Goal: Task Accomplishment & Management: Complete application form

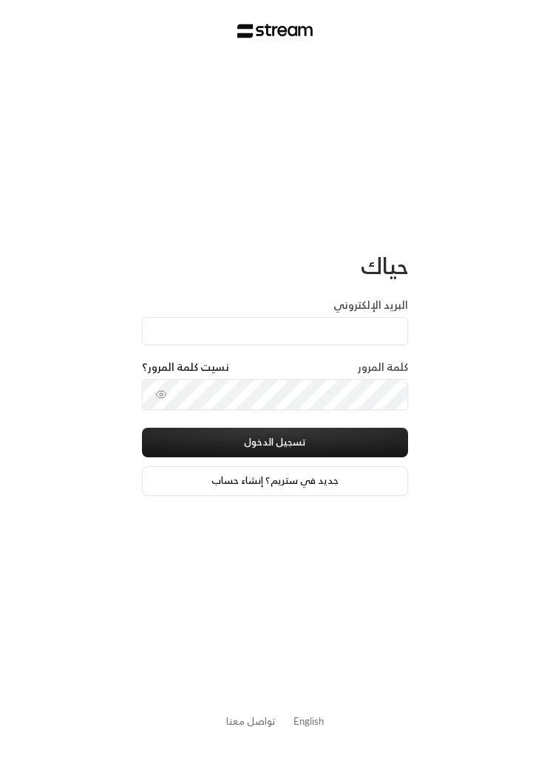
click at [360, 330] on input "البريد الإلكتروني" at bounding box center [275, 331] width 266 height 28
click at [394, 332] on input "البريد الإلكتروني" at bounding box center [275, 331] width 266 height 28
type input "[EMAIL_ADDRESS][DOMAIN_NAME]"
click at [363, 441] on button "تسجيل الدخول" at bounding box center [275, 443] width 266 height 30
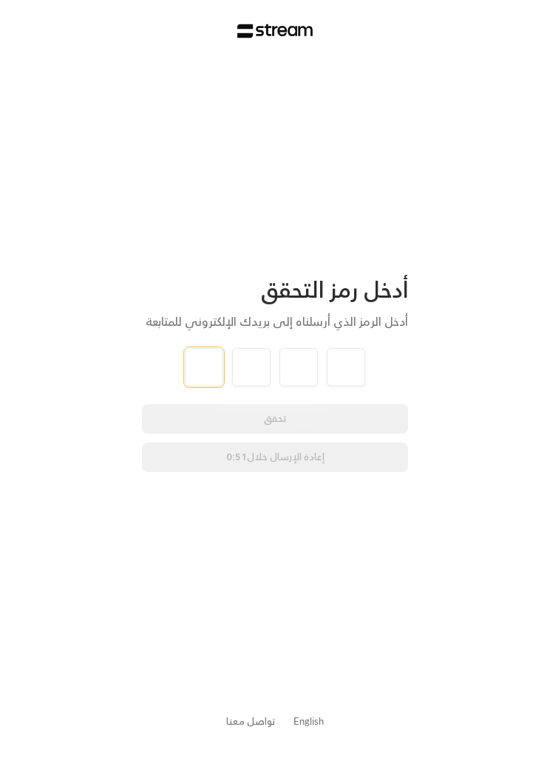
click at [206, 360] on input "tel" at bounding box center [204, 367] width 38 height 38
type input "4"
type input "2"
type input "8"
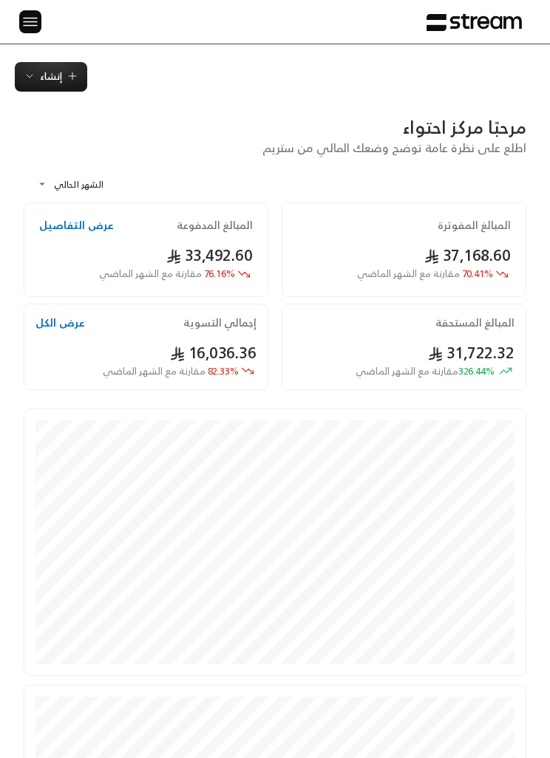
click at [35, 28] on img at bounding box center [30, 22] width 18 height 18
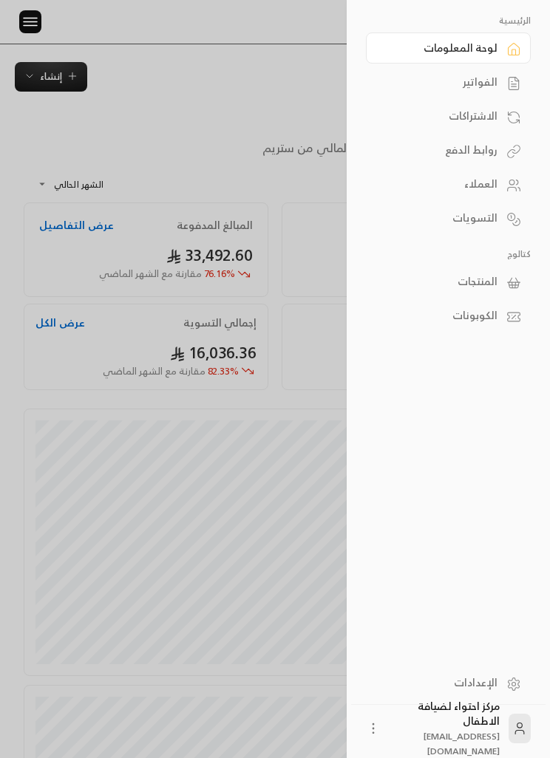
click at [502, 92] on link "الفواتير" at bounding box center [448, 81] width 165 height 31
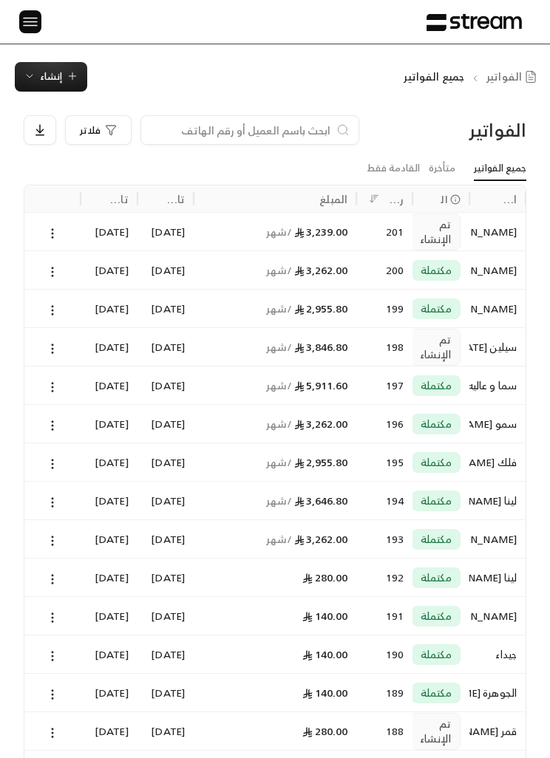
click at [59, 349] on icon at bounding box center [52, 348] width 13 height 13
click at [75, 391] on li "عرض" at bounding box center [67, 385] width 35 height 25
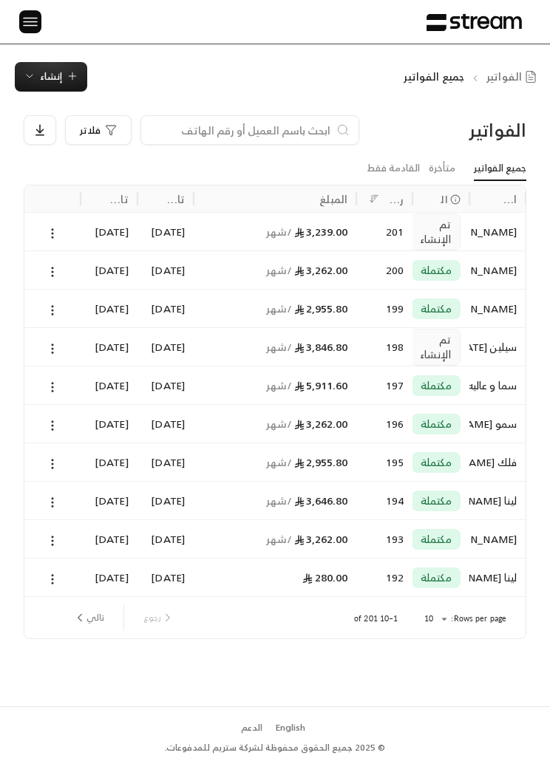
click at [319, 134] on input at bounding box center [240, 130] width 180 height 16
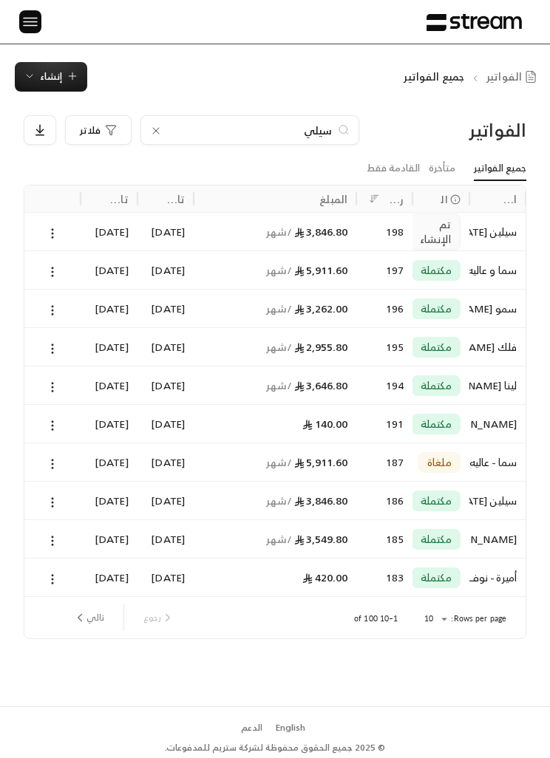
type input "سيلين"
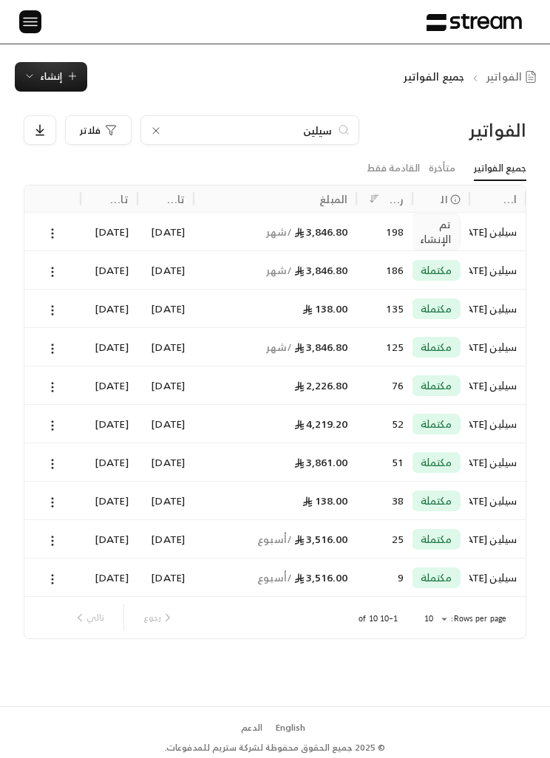
click at [343, 273] on div "3,846.80 / شهر" at bounding box center [274, 270] width 145 height 38
click at [267, 233] on span "/ شهر" at bounding box center [278, 231] width 25 height 18
click at [152, 132] on icon at bounding box center [156, 131] width 12 height 12
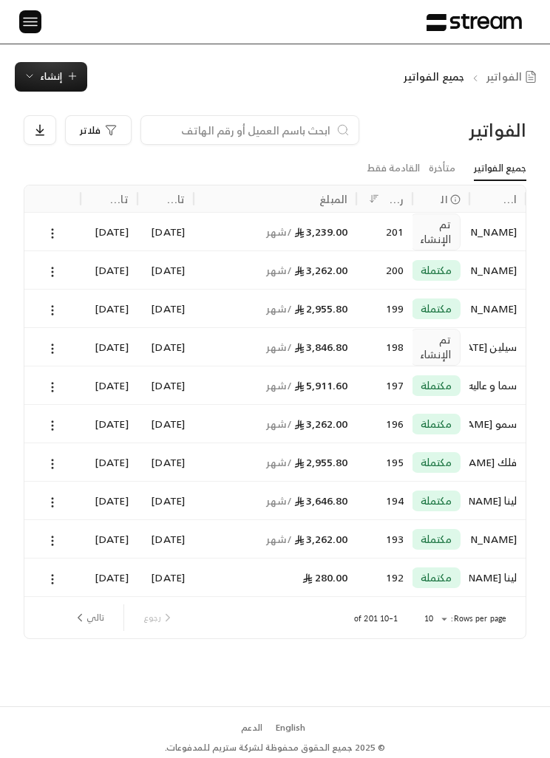
click at [67, 78] on icon "button" at bounding box center [72, 76] width 12 height 12
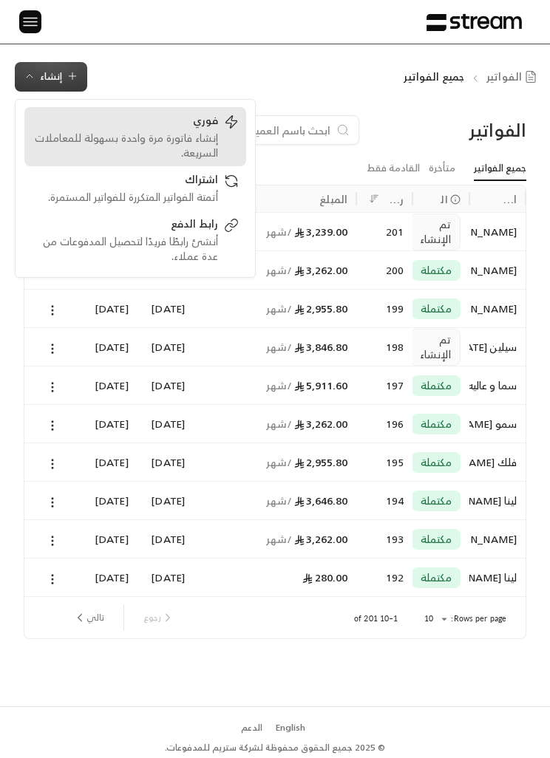
click at [204, 137] on div "إنشاء فاتورة مرة واحدة بسهولة للمعاملات السريعة." at bounding box center [125, 146] width 186 height 30
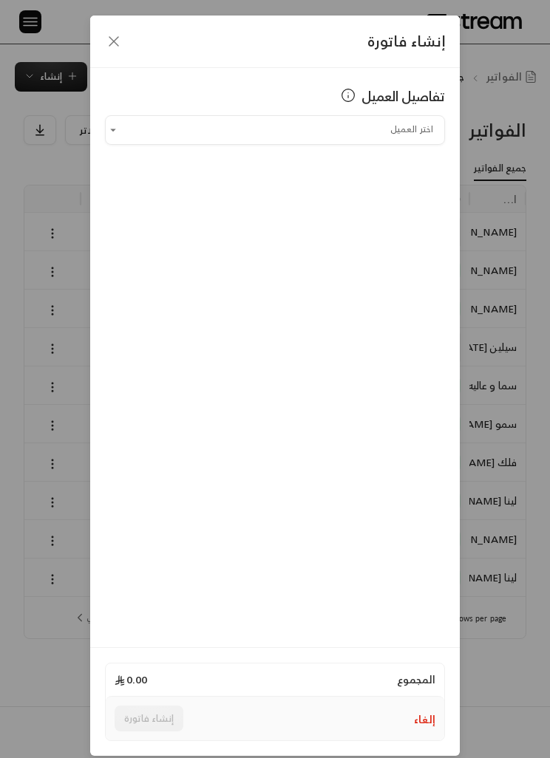
click at [423, 128] on input "اختر العميل" at bounding box center [275, 129] width 340 height 24
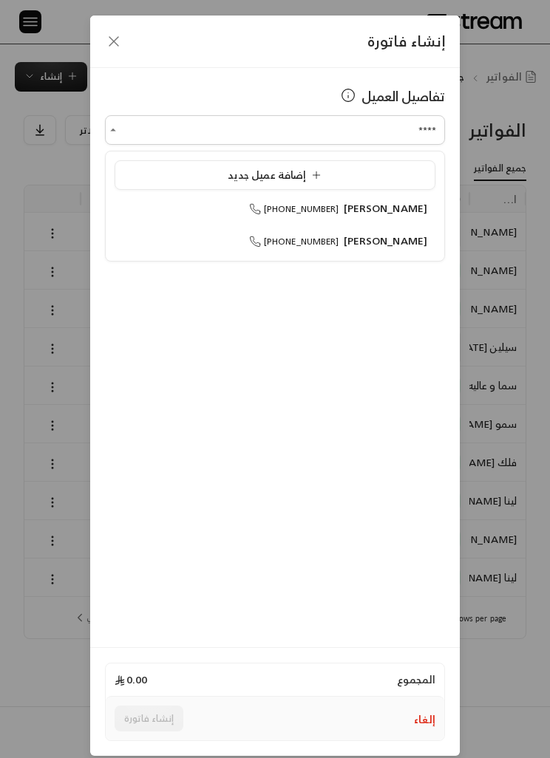
click at [400, 211] on span "[PERSON_NAME]" at bounding box center [385, 208] width 84 height 18
type input "**********"
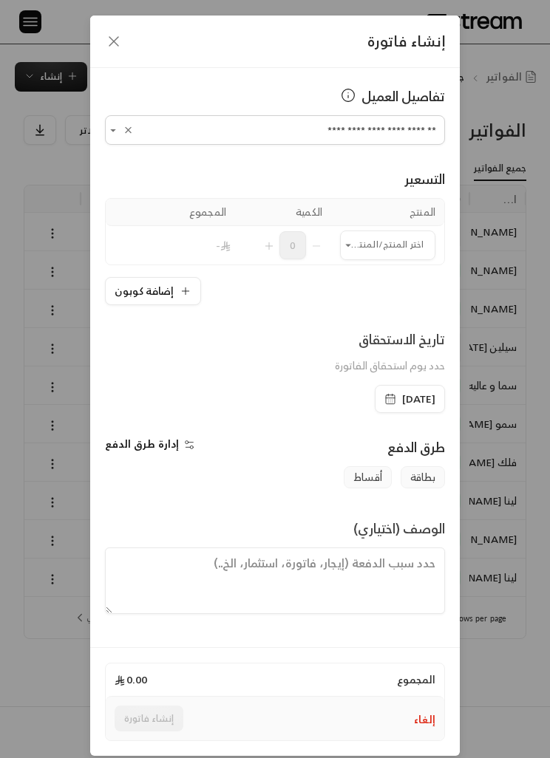
click at [393, 245] on input "اختر العميل" at bounding box center [387, 245] width 95 height 24
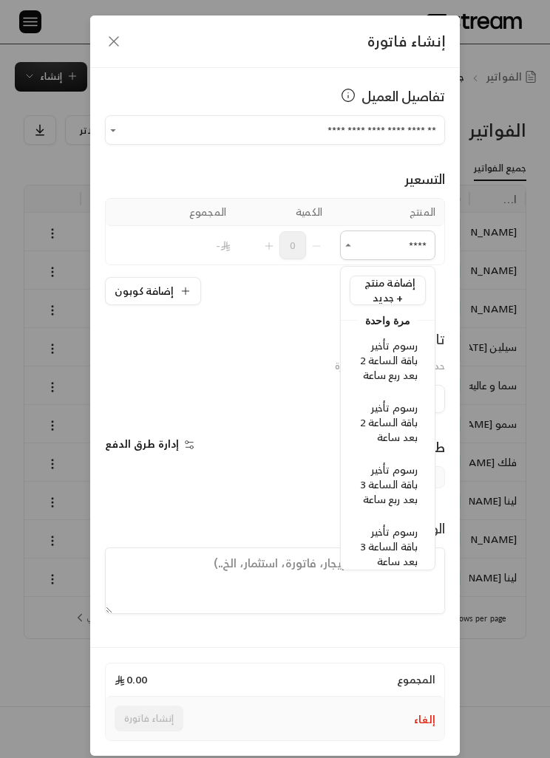
click at [391, 366] on span "رسوم تأخير باقة الساعة 2 بعد ربع ساعة" at bounding box center [389, 360] width 58 height 48
type input "****"
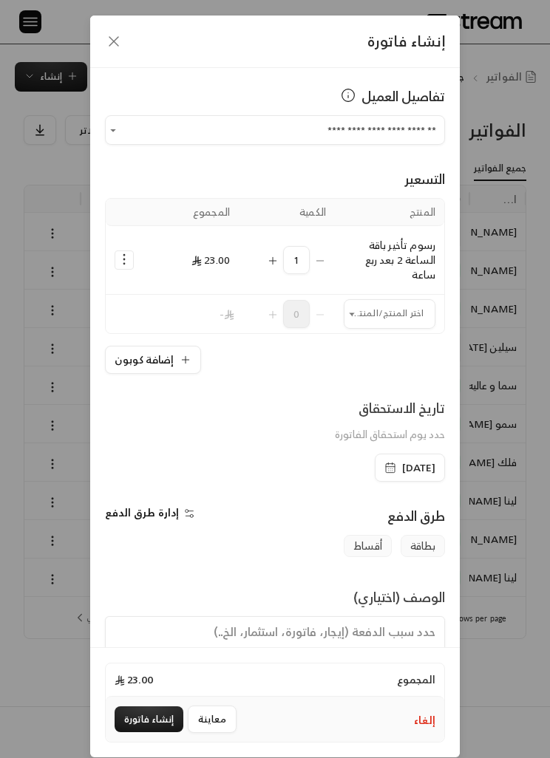
click at [273, 260] on icon "Selected Products" at bounding box center [273, 261] width 12 height 12
click at [252, 263] on div "2" at bounding box center [286, 260] width 78 height 28
click at [263, 261] on div "2" at bounding box center [286, 260] width 78 height 28
click at [273, 256] on icon "Selected Products" at bounding box center [273, 261] width 12 height 12
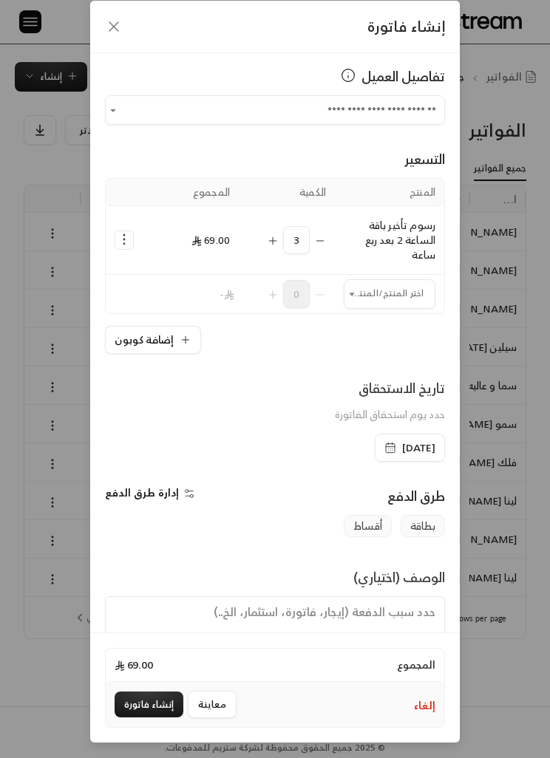
scroll to position [62, 0]
click at [154, 698] on button "إنشاء فاتورة" at bounding box center [148, 704] width 69 height 26
